Goal: Task Accomplishment & Management: Complete application form

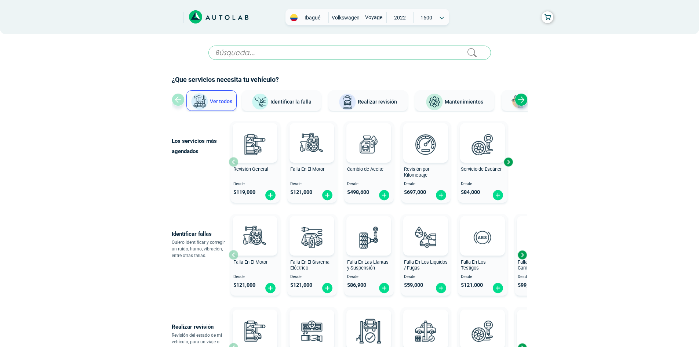
click at [280, 54] on input "text" at bounding box center [349, 53] width 283 height 14
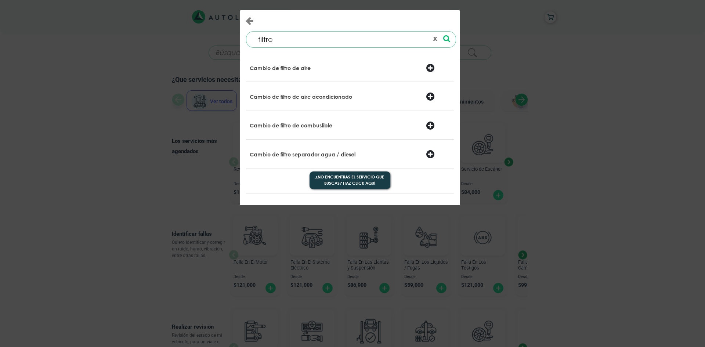
click at [363, 124] on div "Cambio de filtro de combustible" at bounding box center [314, 126] width 141 height 10
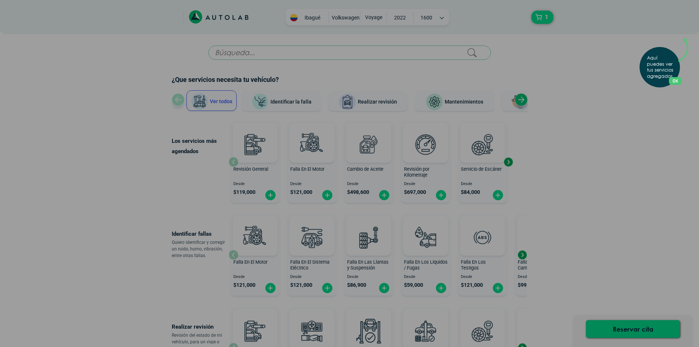
click at [679, 80] on button "OK" at bounding box center [675, 81] width 13 height 8
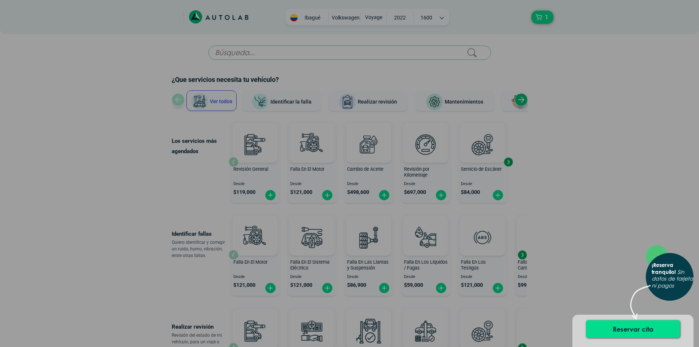
click at [588, 207] on div "× ¡Reserva tranquilo! Sin datos de tarjeta ni pagos" at bounding box center [349, 173] width 699 height 347
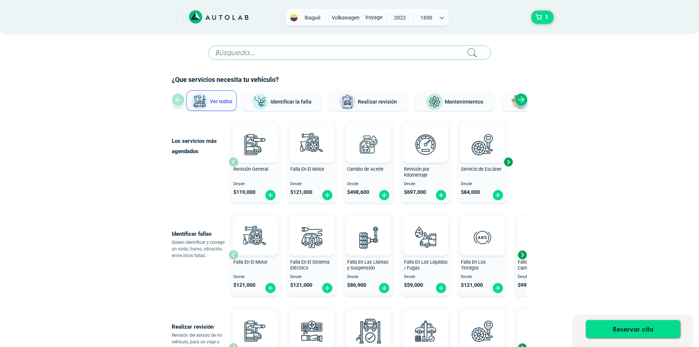
click at [358, 55] on input "text" at bounding box center [349, 53] width 283 height 14
click at [541, 19] on button "1" at bounding box center [542, 17] width 22 height 13
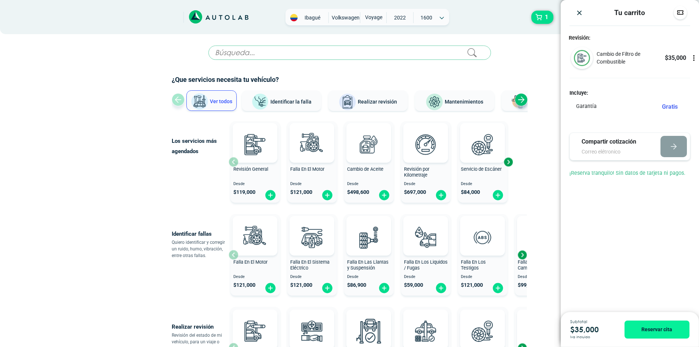
click at [237, 54] on input "text" at bounding box center [349, 53] width 283 height 14
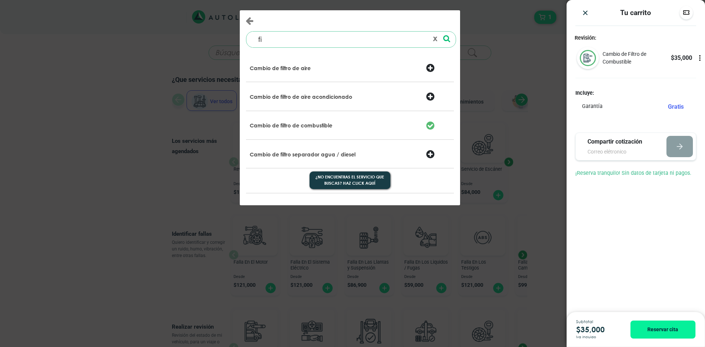
type input "f"
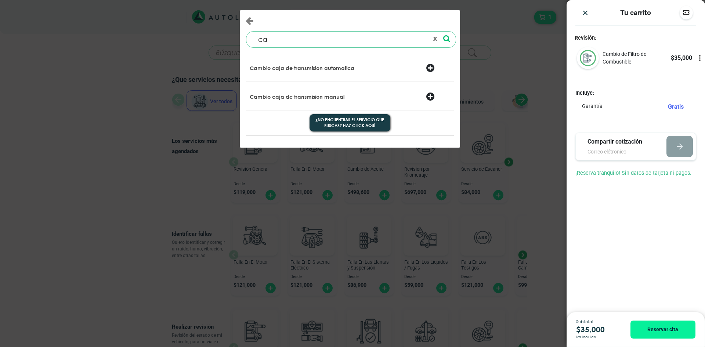
type input "c"
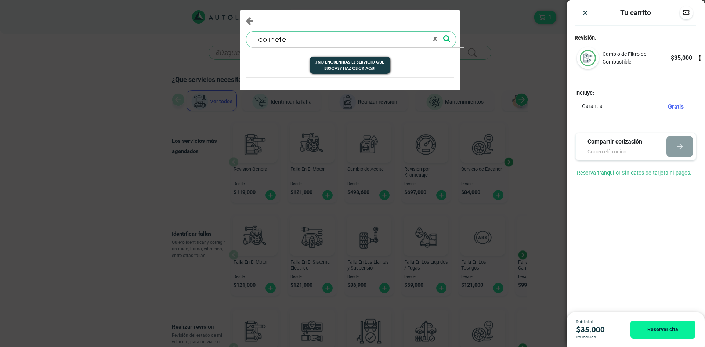
drag, startPoint x: 291, startPoint y: 43, endPoint x: 225, endPoint y: 37, distance: 66.3
click at [225, 37] on div "cojinete 0 results are available, use up and down arrow keys to navigate. ¿No e…" at bounding box center [352, 173] width 705 height 347
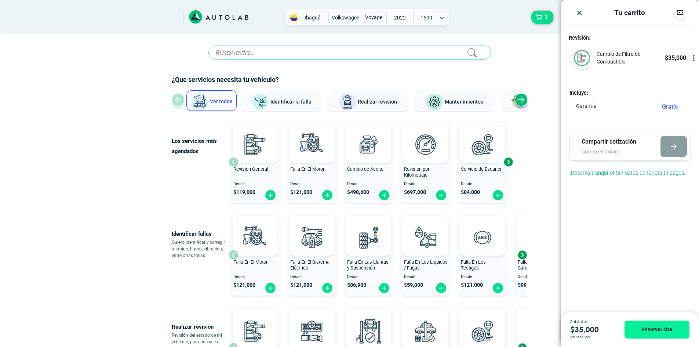
click at [517, 96] on div "Next slide" at bounding box center [521, 99] width 13 height 13
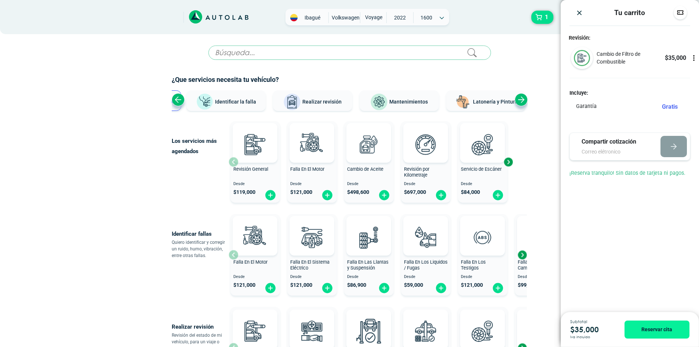
click at [273, 55] on input "text" at bounding box center [349, 53] width 283 height 14
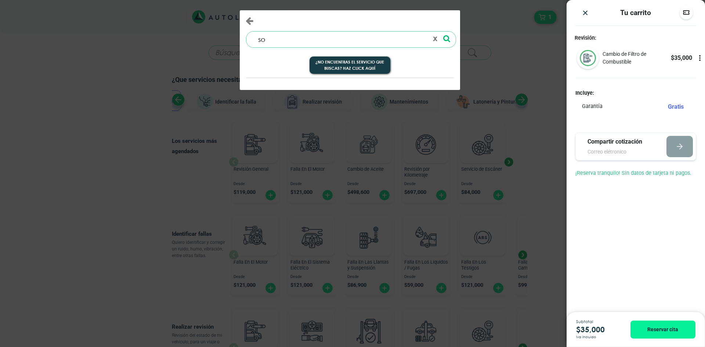
type input "s"
click at [392, 40] on input at bounding box center [340, 40] width 176 height 16
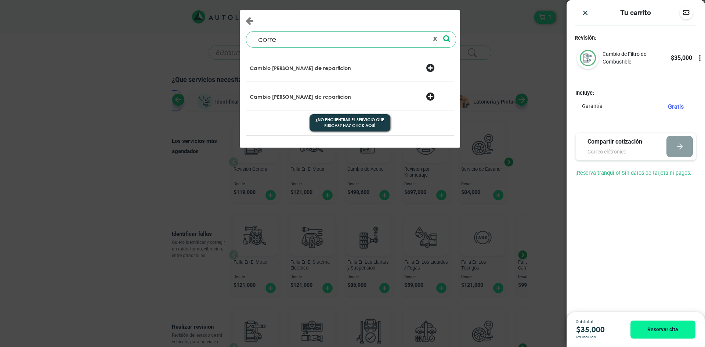
click at [430, 68] on div at bounding box center [437, 68] width 35 height 10
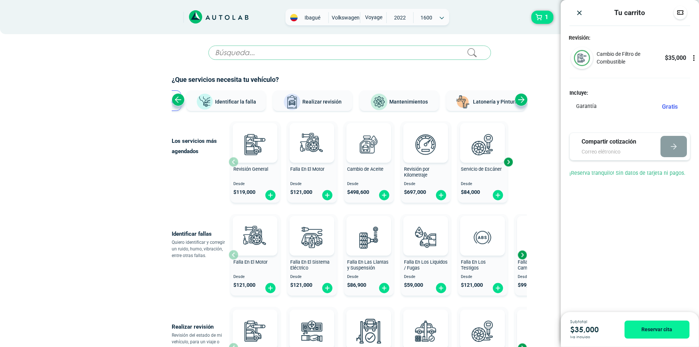
click at [283, 55] on input "text" at bounding box center [349, 53] width 283 height 14
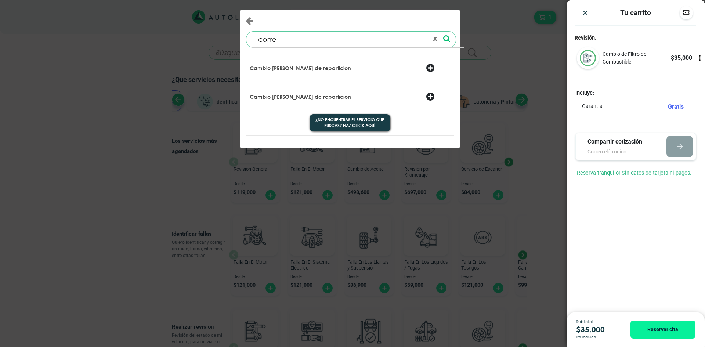
drag, startPoint x: 283, startPoint y: 41, endPoint x: 231, endPoint y: 39, distance: 52.5
click at [231, 39] on div "corre 0 results are available, use up and down arrow keys to navigate. ¿No encu…" at bounding box center [352, 173] width 705 height 347
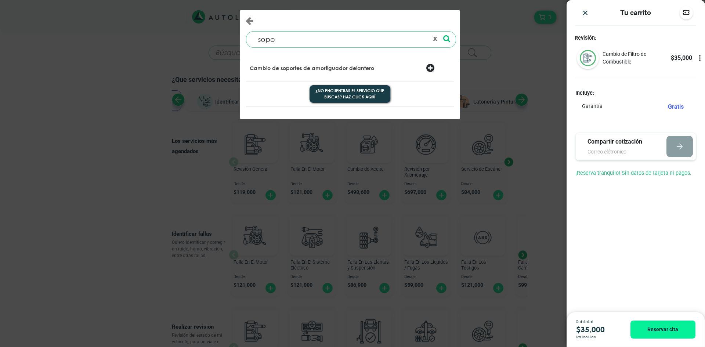
type input "soporte motor"
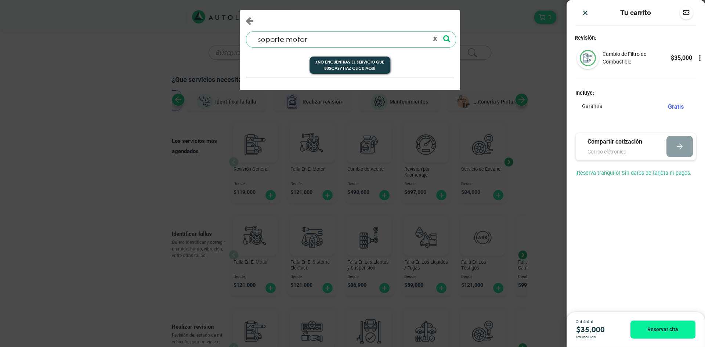
click at [444, 39] on icon at bounding box center [446, 39] width 7 height 8
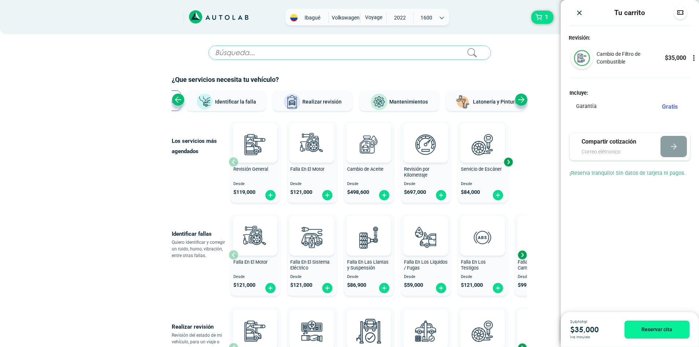
click at [525, 253] on div "Next slide" at bounding box center [522, 254] width 11 height 11
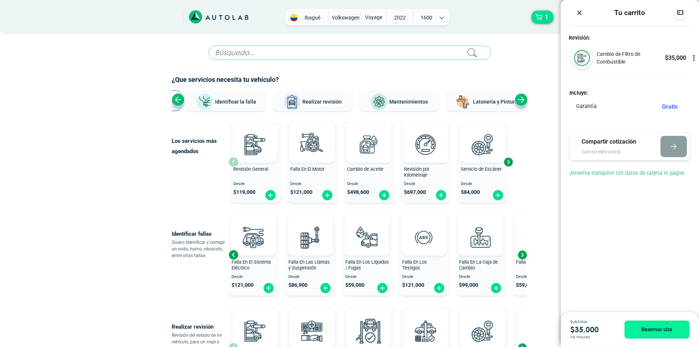
click at [525, 253] on div "Next slide" at bounding box center [522, 254] width 11 height 11
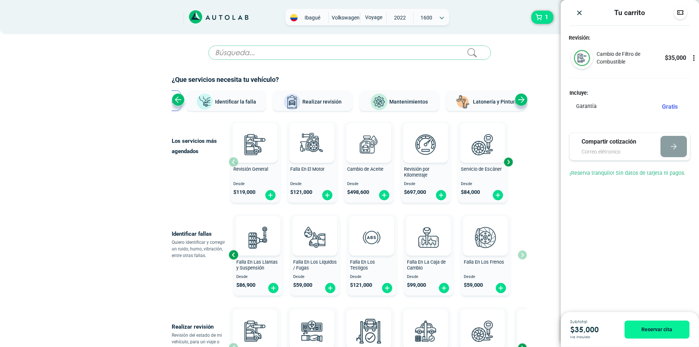
click at [525, 253] on div "Falla En El Motor Desde $ 121,000 Falla En El Sistema Eléctrico Desde $ 121,000…" at bounding box center [378, 254] width 298 height 87
click at [673, 334] on button "Reservar cita" at bounding box center [657, 329] width 65 height 18
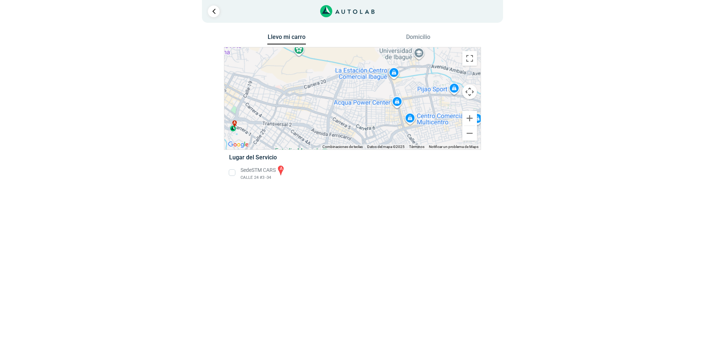
click at [232, 171] on li "Sede STM CARS a CALLE 24 #3 -34" at bounding box center [351, 172] width 257 height 17
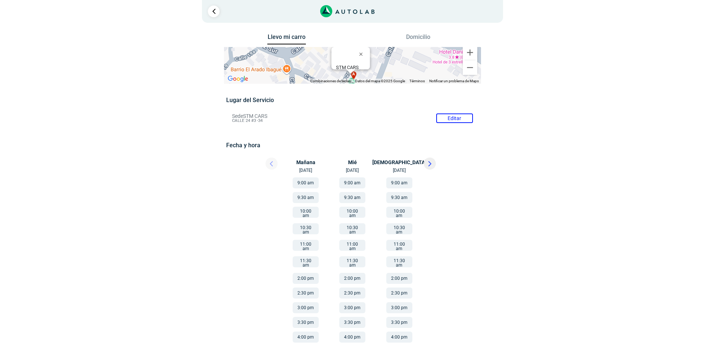
click at [429, 161] on icon at bounding box center [429, 163] width 3 height 5
click at [308, 273] on button "2:00 pm" at bounding box center [305, 278] width 26 height 11
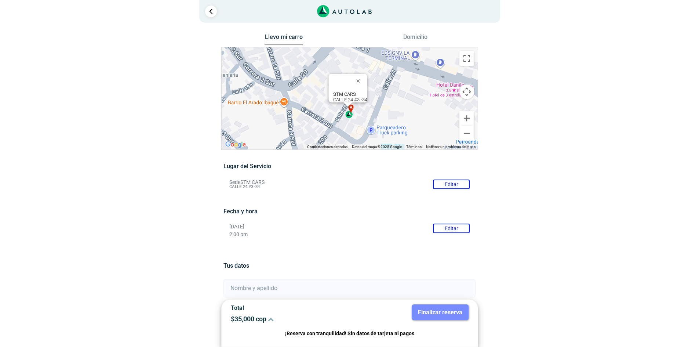
click at [349, 113] on div "a" at bounding box center [349, 111] width 8 height 14
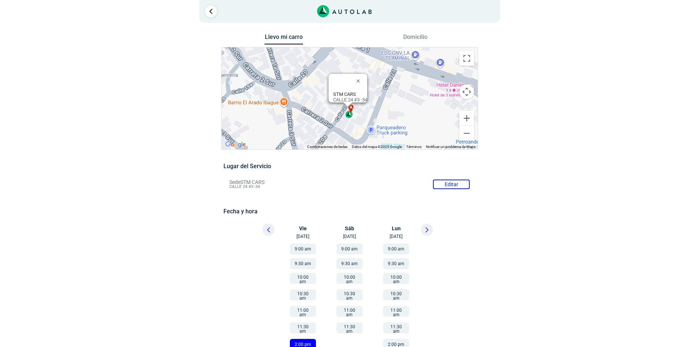
click at [350, 113] on div "a" at bounding box center [349, 111] width 8 height 14
click at [350, 113] on div "a" at bounding box center [349, 110] width 8 height 14
click at [351, 112] on div "a" at bounding box center [349, 111] width 8 height 14
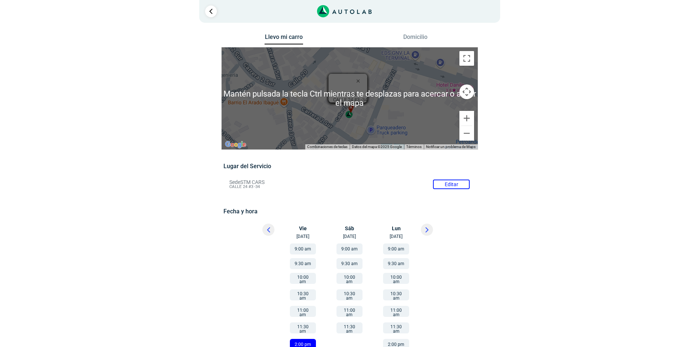
click at [352, 115] on div "a" at bounding box center [349, 111] width 8 height 14
click at [353, 109] on div "a" at bounding box center [349, 111] width 8 height 14
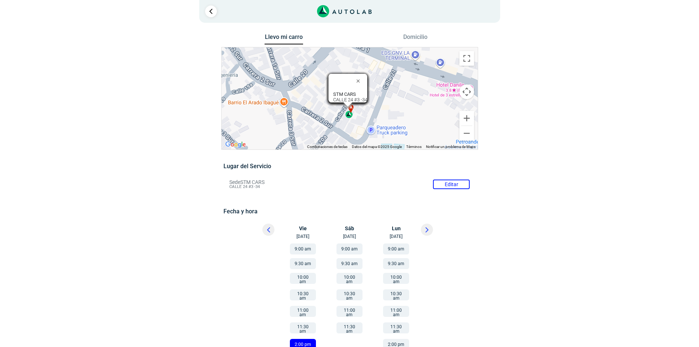
click at [349, 112] on div "a" at bounding box center [349, 111] width 8 height 14
click at [349, 105] on div at bounding box center [347, 104] width 9 height 4
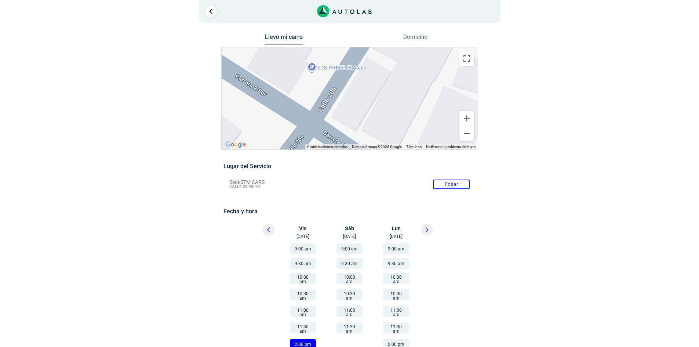
drag, startPoint x: 286, startPoint y: 107, endPoint x: 406, endPoint y: 51, distance: 132.8
click at [406, 51] on div "a STM CARS CALLE 24 #3 -34 STM CARS CALLE 24 #3 -34 STM CARS CALLE 24 #3 -34 ST…" at bounding box center [350, 98] width 256 height 102
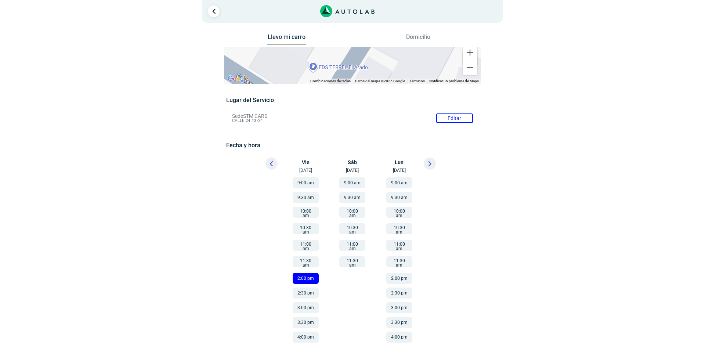
click at [311, 273] on button "2:00 pm" at bounding box center [305, 278] width 26 height 11
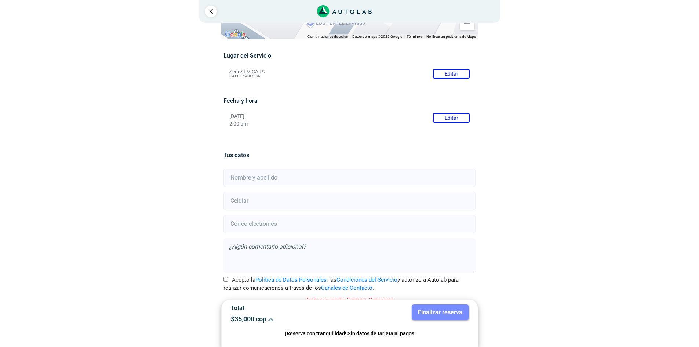
scroll to position [52, 0]
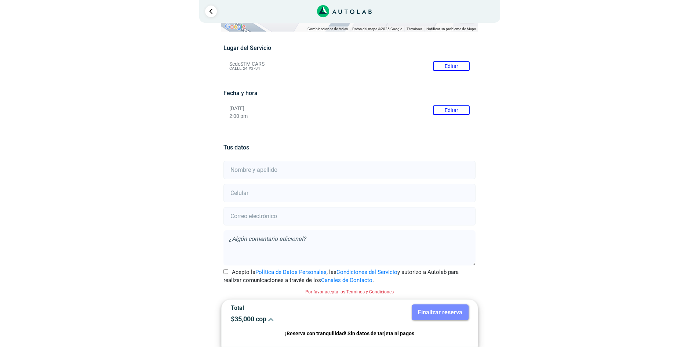
click at [306, 169] on input "text" at bounding box center [349, 170] width 252 height 18
type input "v"
paste input "[URL][DOMAIN_NAME]"
type input "[URL][DOMAIN_NAME]"
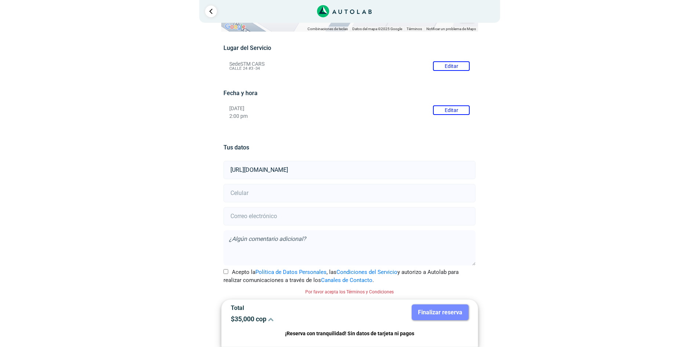
drag, startPoint x: 468, startPoint y: 168, endPoint x: 0, endPoint y: 157, distance: 468.0
click at [0, 157] on div "× ¡Reserva tranquilo! Sin datos de tarjeta ni pagos Aquí puedes ver tus servici…" at bounding box center [349, 147] width 699 height 399
type input "v"
click at [440, 110] on button "Editar" at bounding box center [451, 110] width 37 height 10
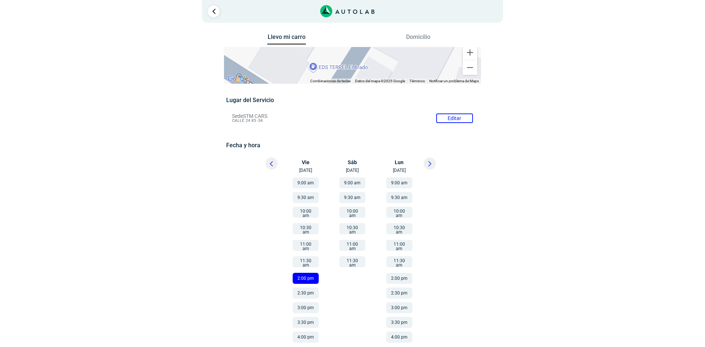
click at [304, 183] on button "9:00 am" at bounding box center [305, 182] width 26 height 11
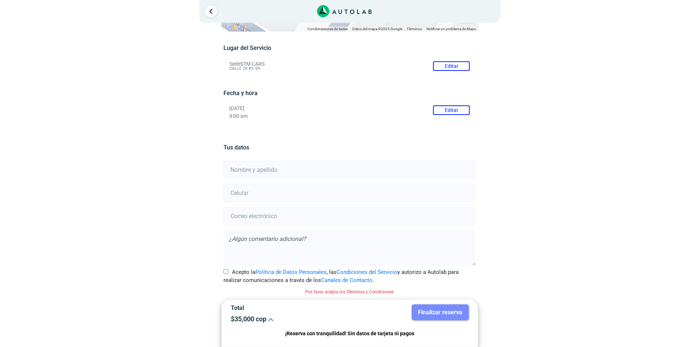
scroll to position [52, 0]
click at [299, 168] on input "text" at bounding box center [349, 170] width 252 height 18
type input "[PERSON_NAME]"
click at [293, 197] on input "number" at bounding box center [349, 193] width 252 height 18
type input "3204292333"
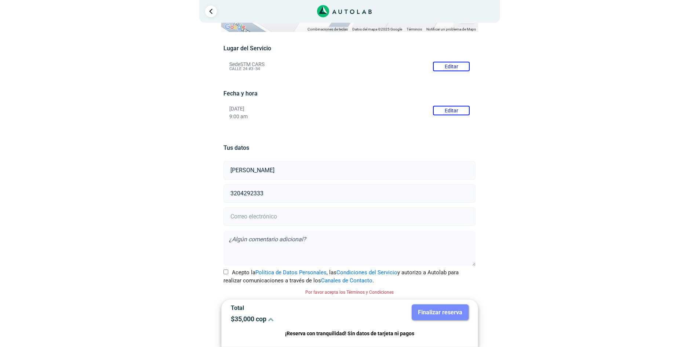
click at [294, 215] on input "email" at bounding box center [349, 216] width 252 height 18
type input "[EMAIL_ADDRESS][DOMAIN_NAME]"
click at [264, 231] on textarea at bounding box center [349, 247] width 252 height 35
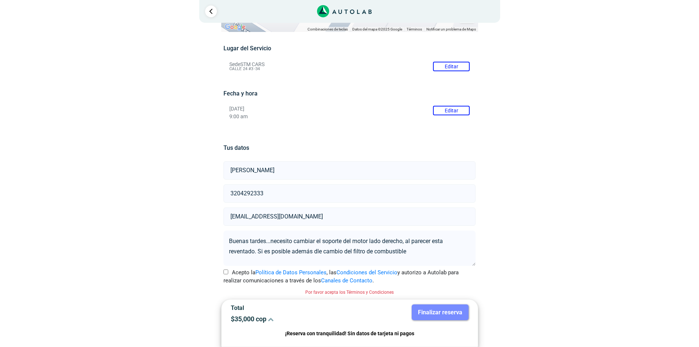
click at [319, 251] on textarea "Buenas tardes...necesito cambiar el soporte del motor lado derecho, al parecer …" at bounding box center [349, 247] width 252 height 35
click at [408, 251] on textarea "Buenas tardes...necesito cambiar el soporte del motor lado derecho, al parecer …" at bounding box center [349, 247] width 252 height 35
click at [418, 248] on textarea "Buenas tardes...necesito cambiar el soporte del motor lado derecho, al parecer …" at bounding box center [349, 247] width 252 height 35
type textarea "Buenas tardes...necesito cambiar el soporte del motor lado derecho, al parecer …"
click at [228, 271] on input "Acepto la Política de Datos Personales , las Condiciones del Servicio y autoriz…" at bounding box center [225, 271] width 5 height 5
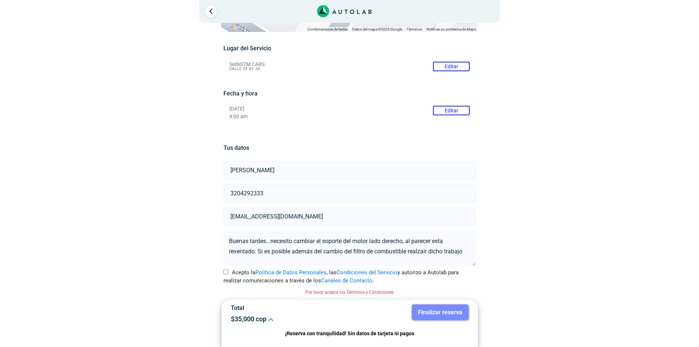
checkbox input "true"
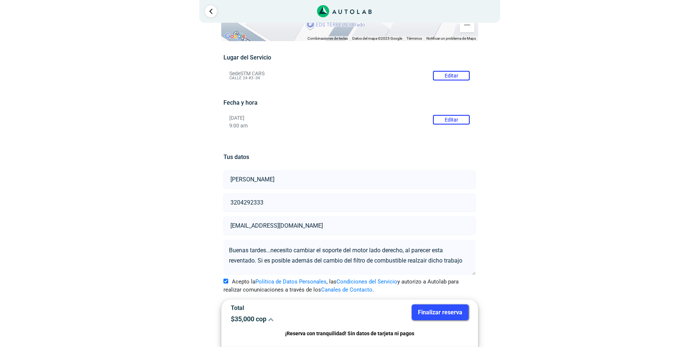
scroll to position [43, 0]
click at [444, 313] on button "Finalizar reserva" at bounding box center [440, 312] width 57 height 16
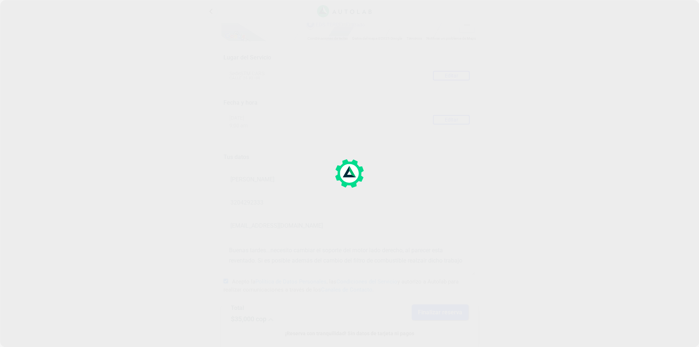
scroll to position [0, 0]
